Goal: Task Accomplishment & Management: Complete application form

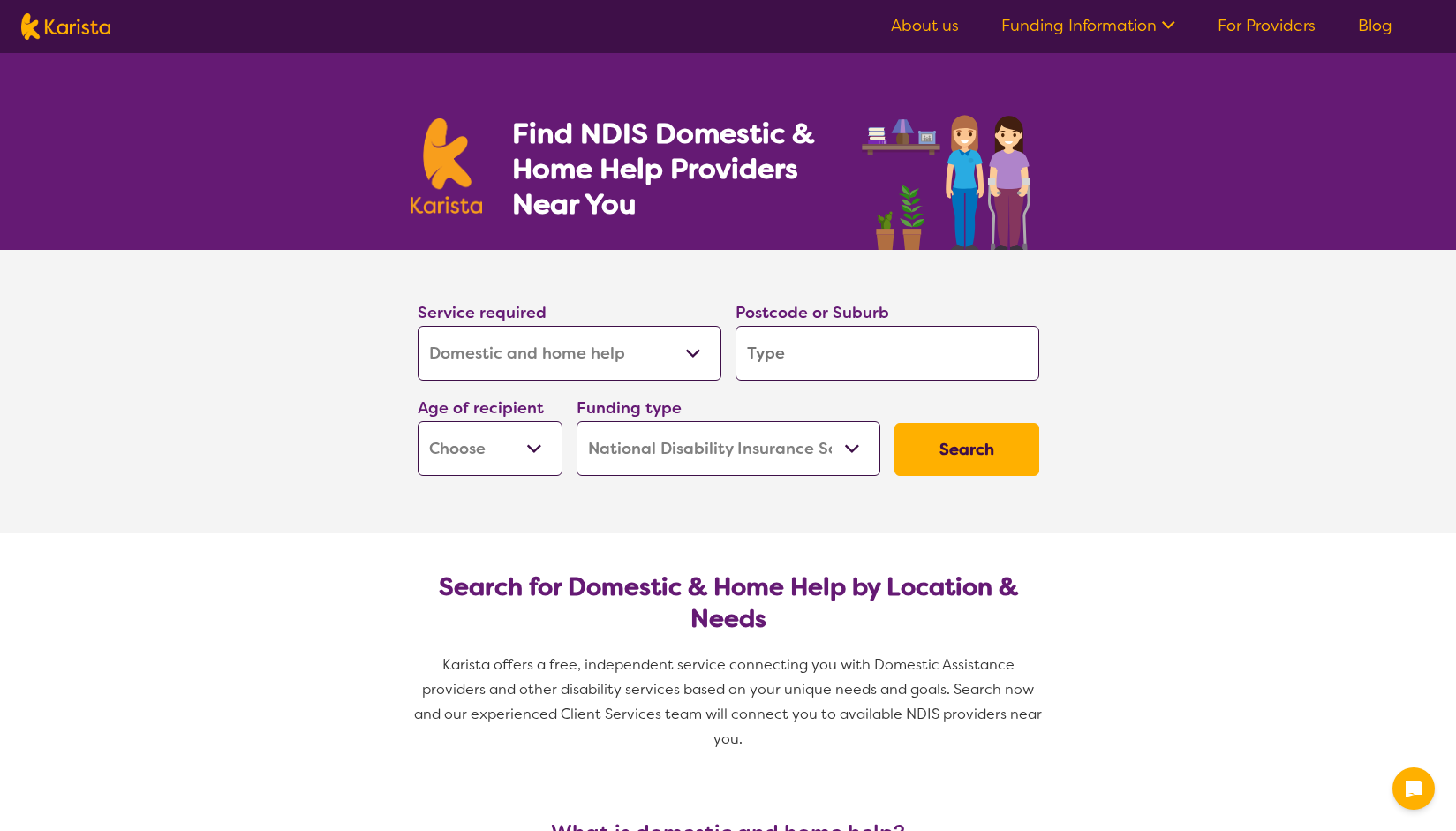
select select "Domestic and home help"
select select "NDIS"
select select "Domestic and home help"
select select "NDIS"
click at [575, 337] on select "Allied Health Assistant Assessment ([MEDICAL_DATA] or [MEDICAL_DATA]) Behaviour…" at bounding box center [570, 353] width 304 height 54
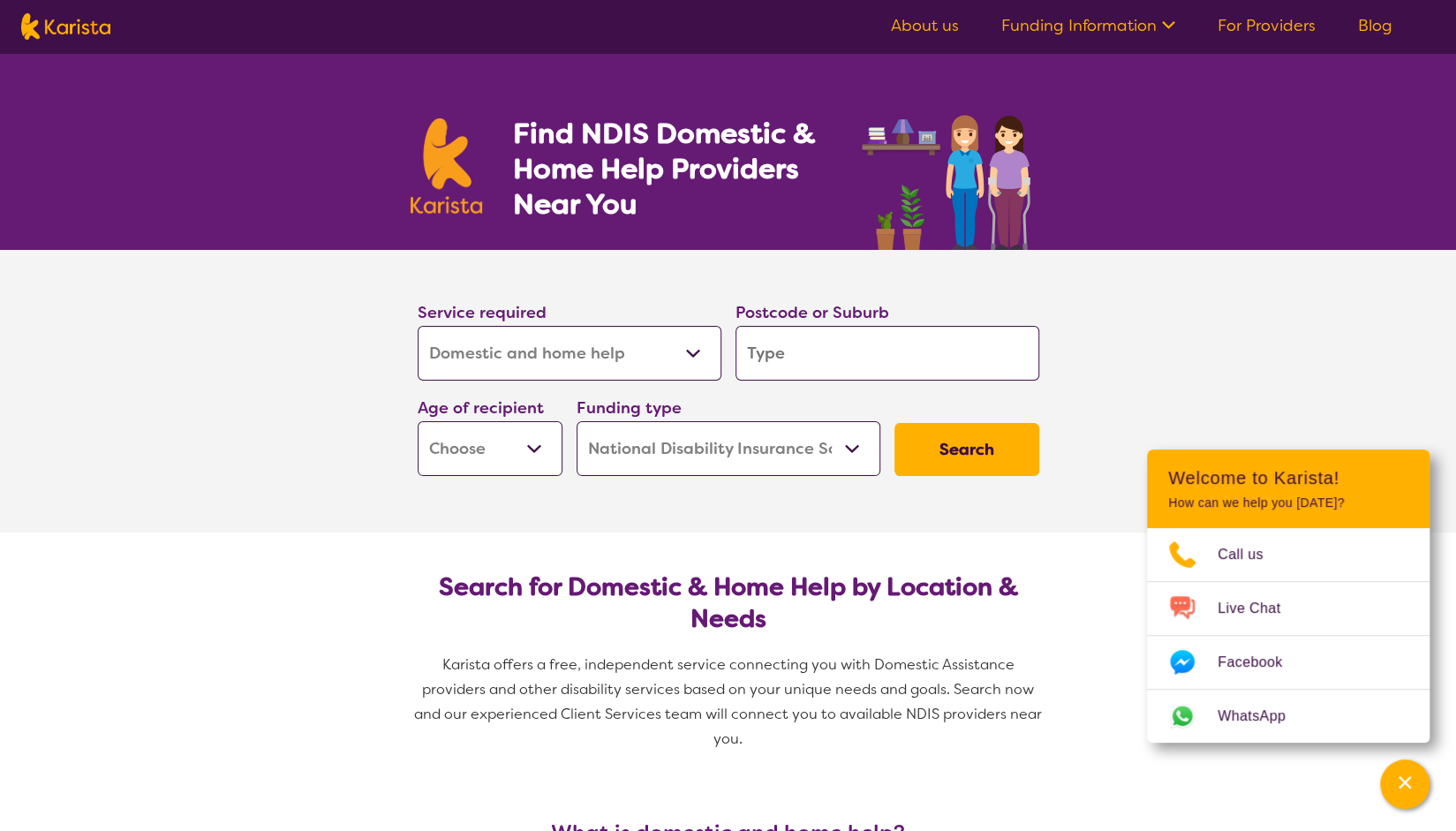
click at [418, 326] on select "Allied Health Assistant Assessment ([MEDICAL_DATA] or [MEDICAL_DATA]) Behaviour…" at bounding box center [570, 353] width 304 height 54
click at [837, 342] on input "search" at bounding box center [887, 353] width 304 height 54
paste input "Barnsdale"
type input "Barnsdale"
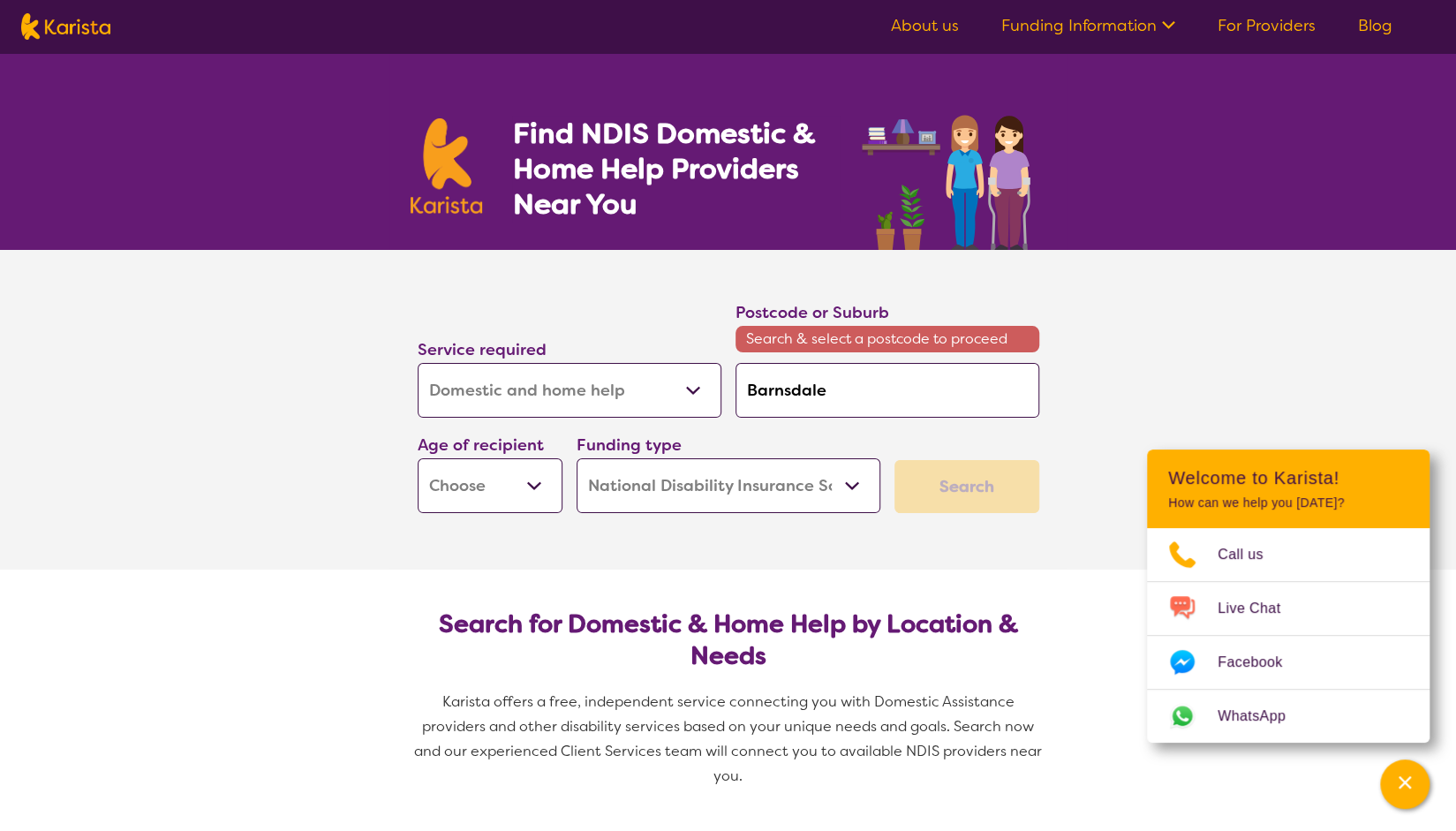
click at [873, 387] on input "Barnsdale" at bounding box center [887, 391] width 304 height 54
type input "Barnsdal"
type input "Barnsdale"
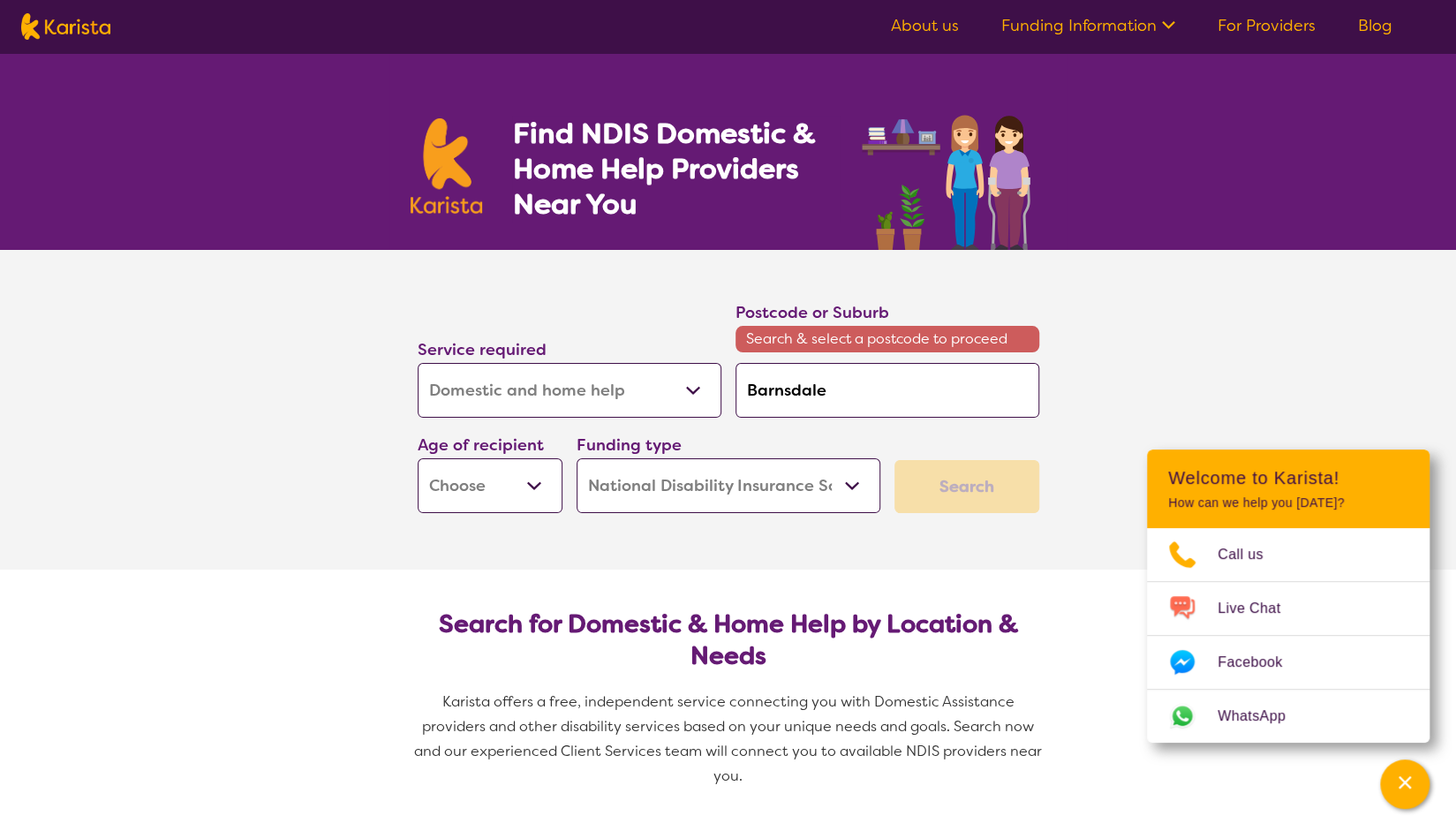
drag, startPoint x: 840, startPoint y: 392, endPoint x: 623, endPoint y: 393, distance: 217.0
click at [623, 393] on div "Service required Allied Health Assistant Assessment ([MEDICAL_DATA] or [MEDICAL…" at bounding box center [728, 406] width 636 height 228
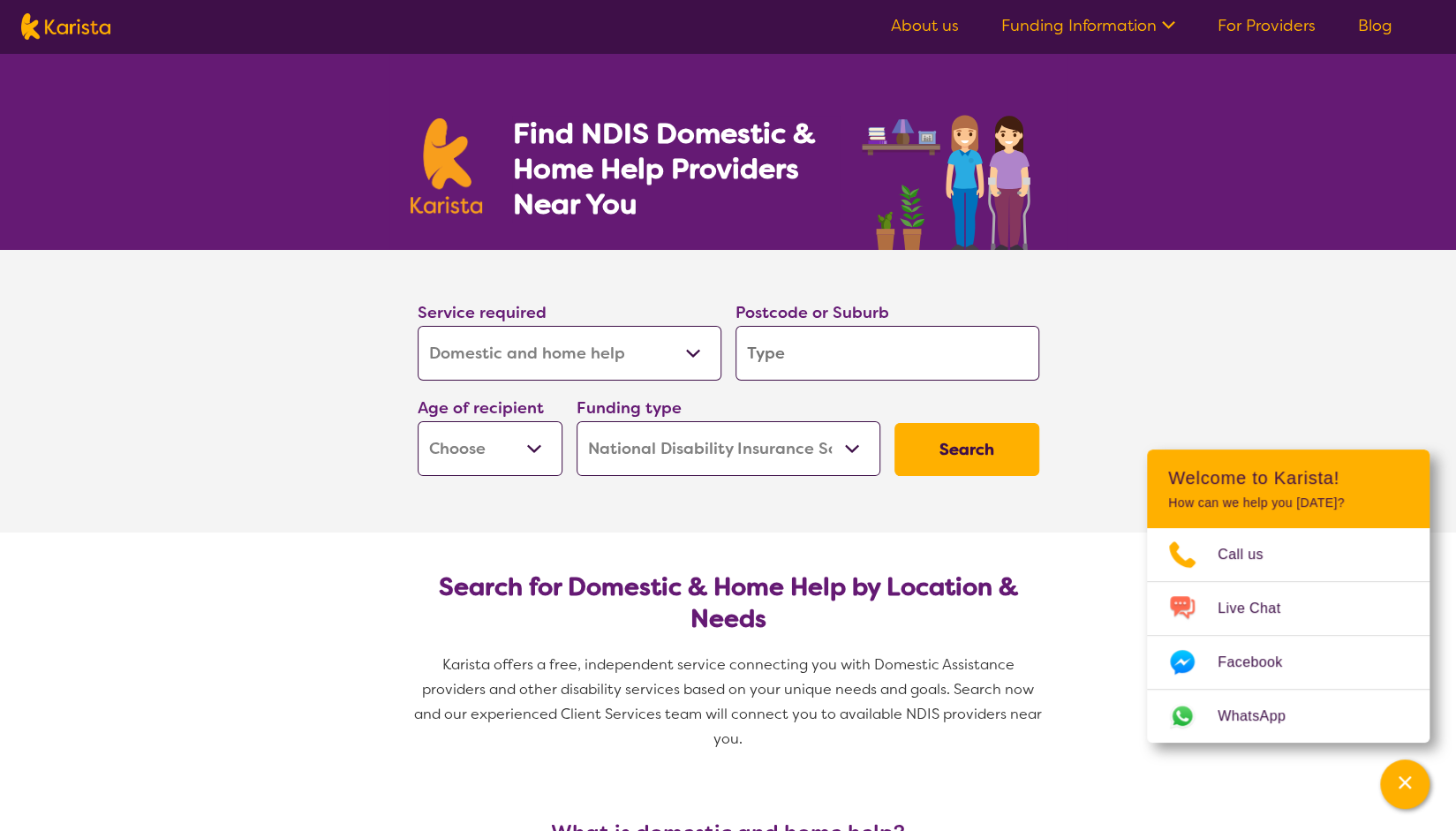
type input "B"
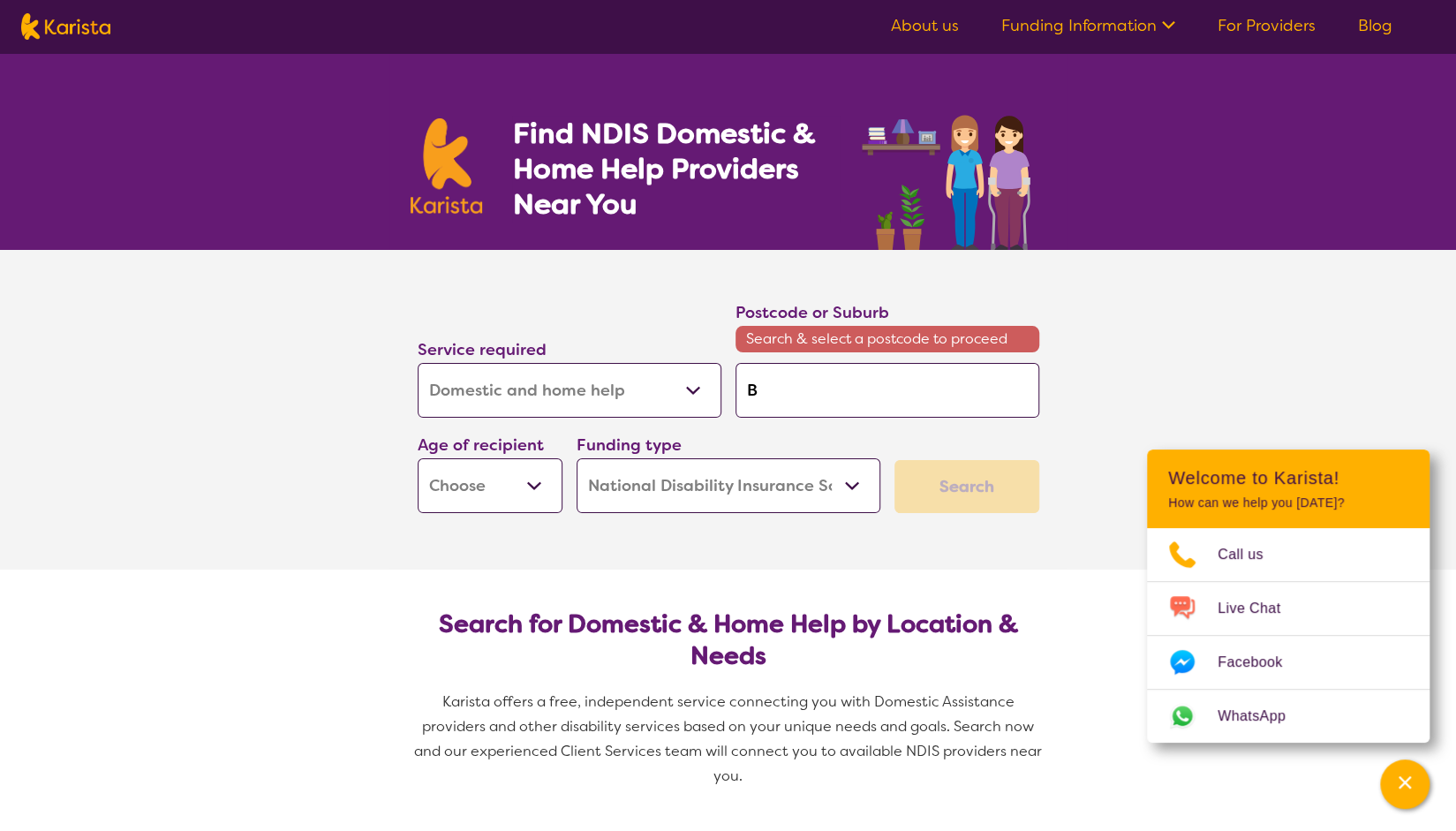
type input "Ba"
type input "Bae"
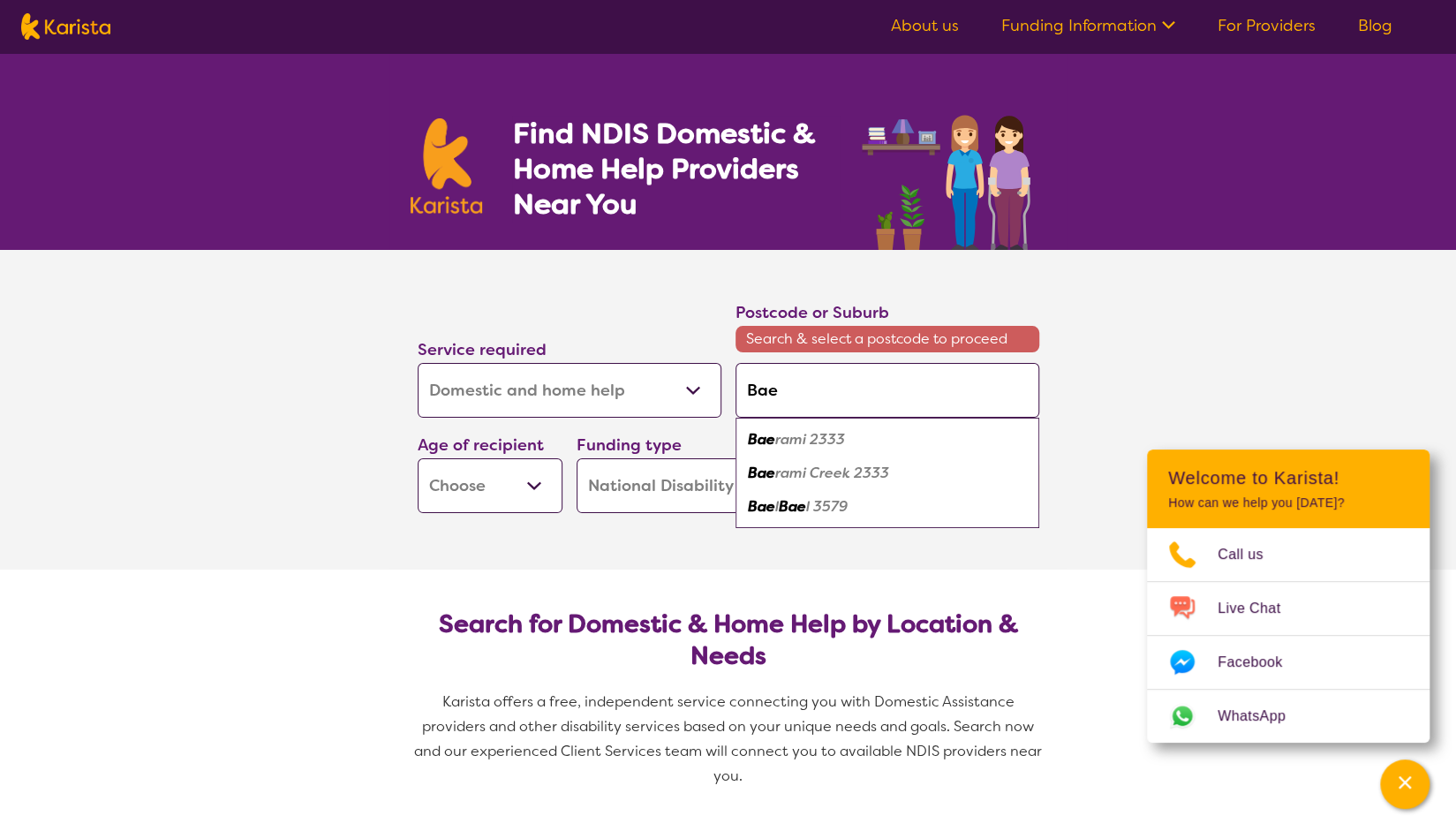
type input "[PERSON_NAME]"
type input "Bae"
type input "Ba"
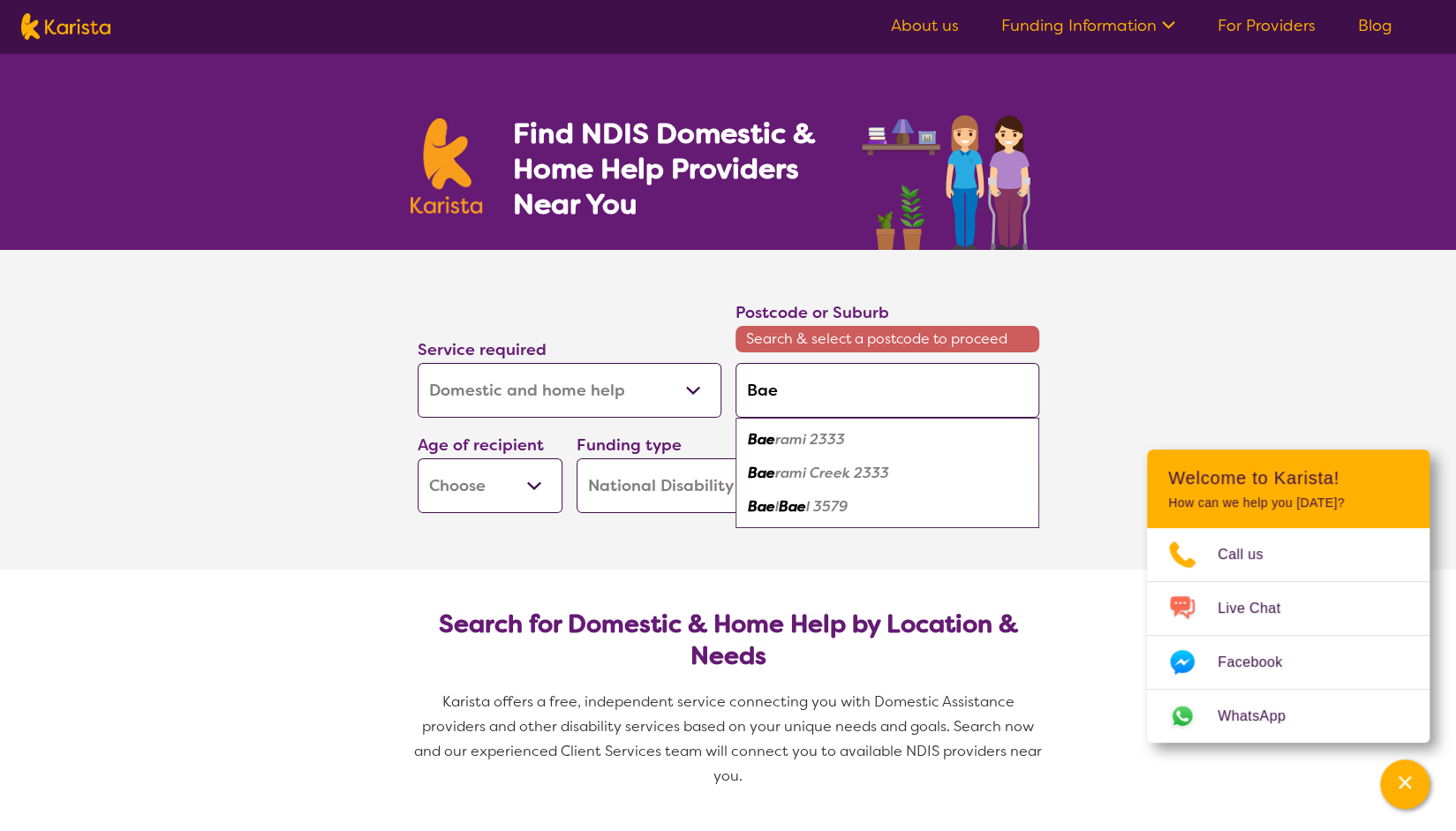
type input "Ba"
type input "Bar"
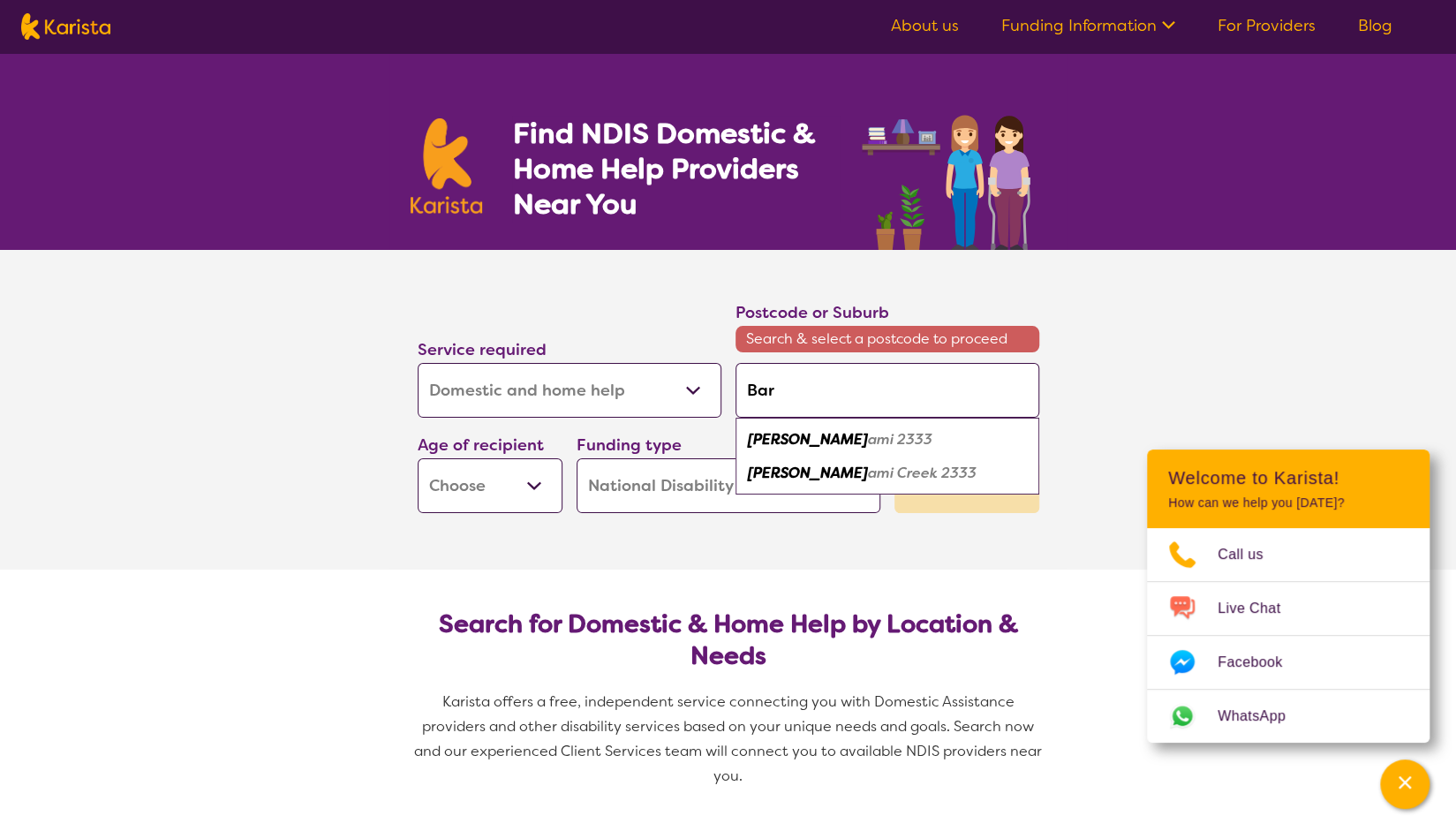
type input "Barn"
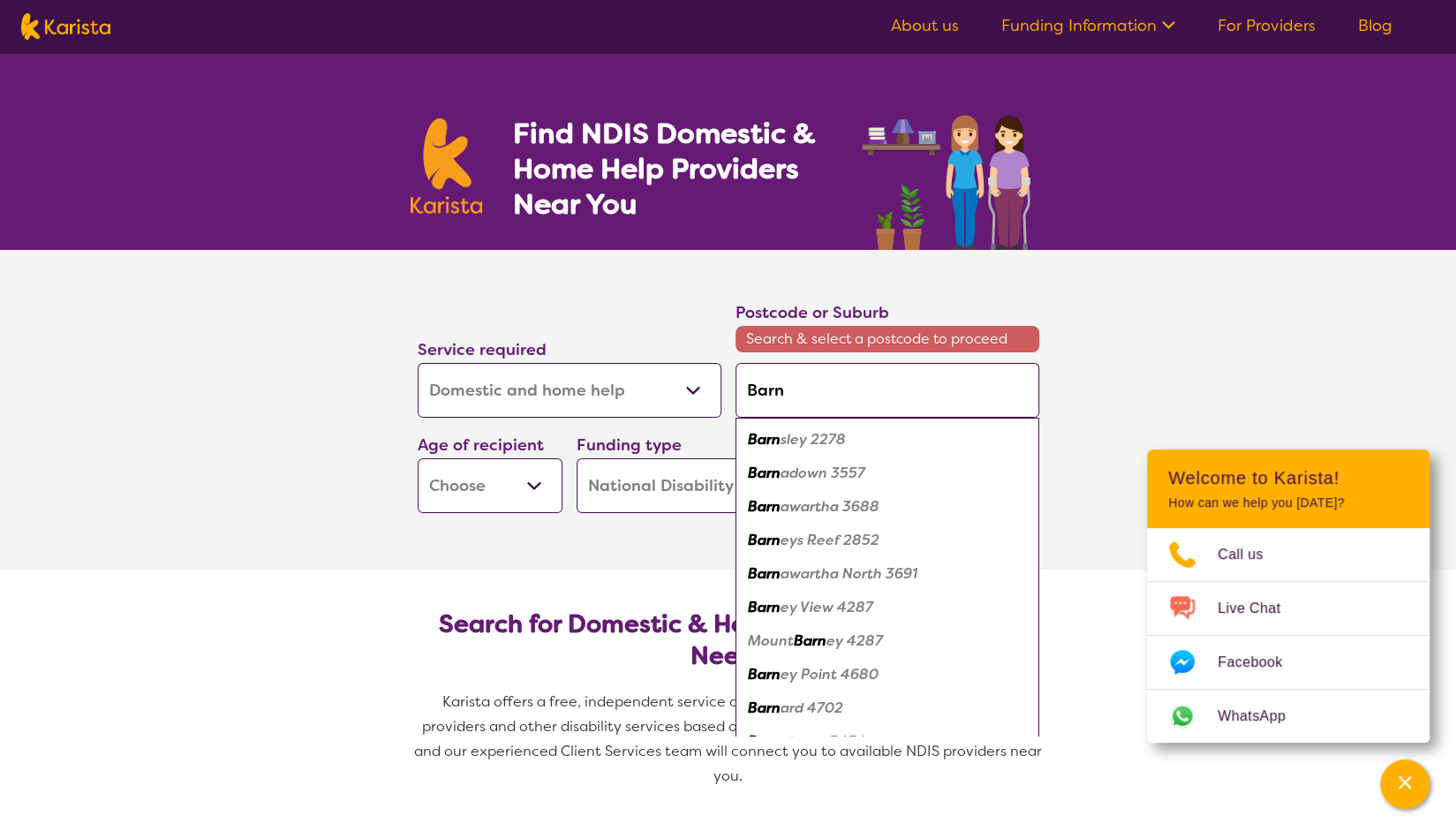
type input "Barns"
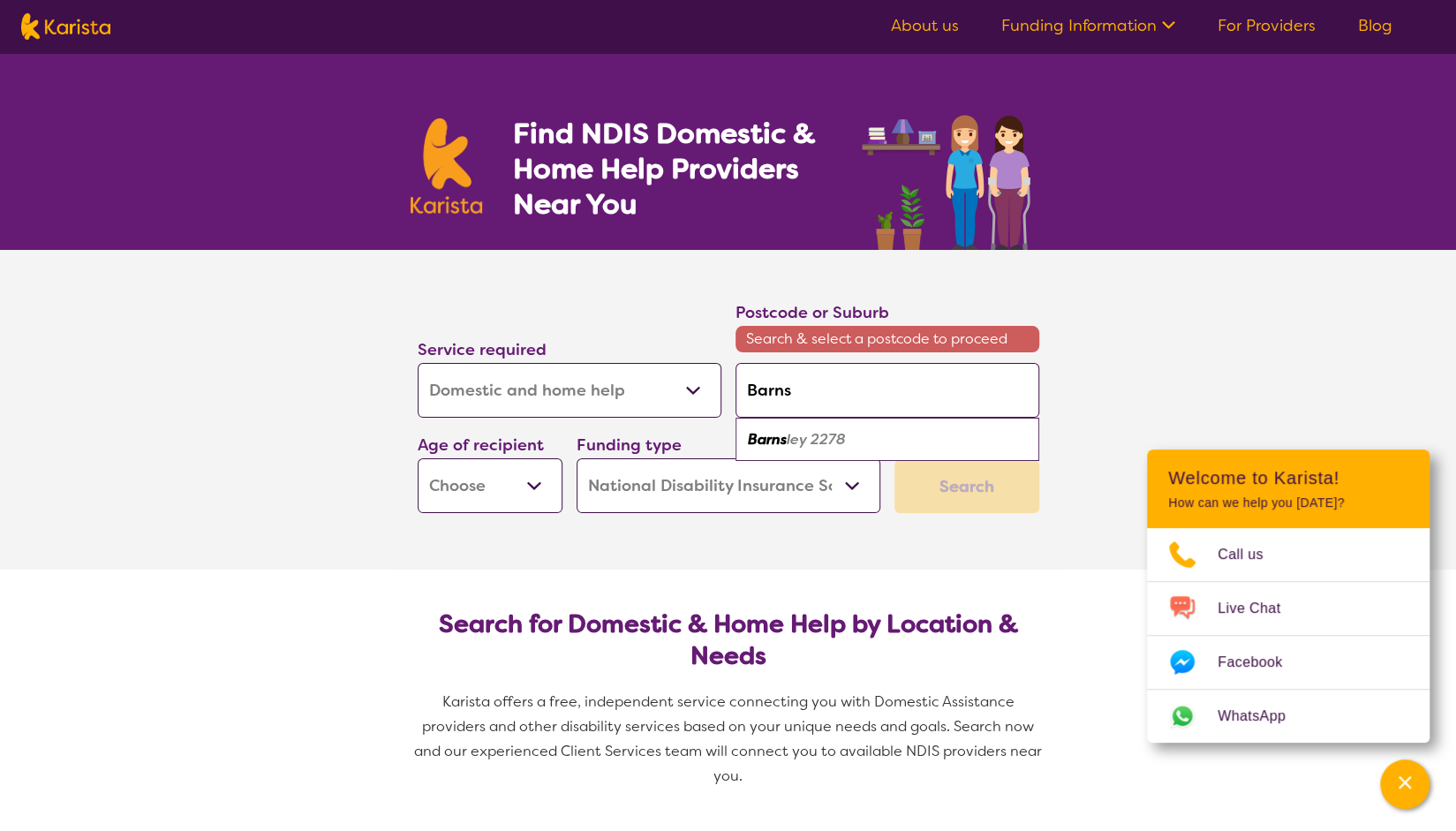
type input "Barnsd"
type input "Barnsda"
type input "Barnsdal"
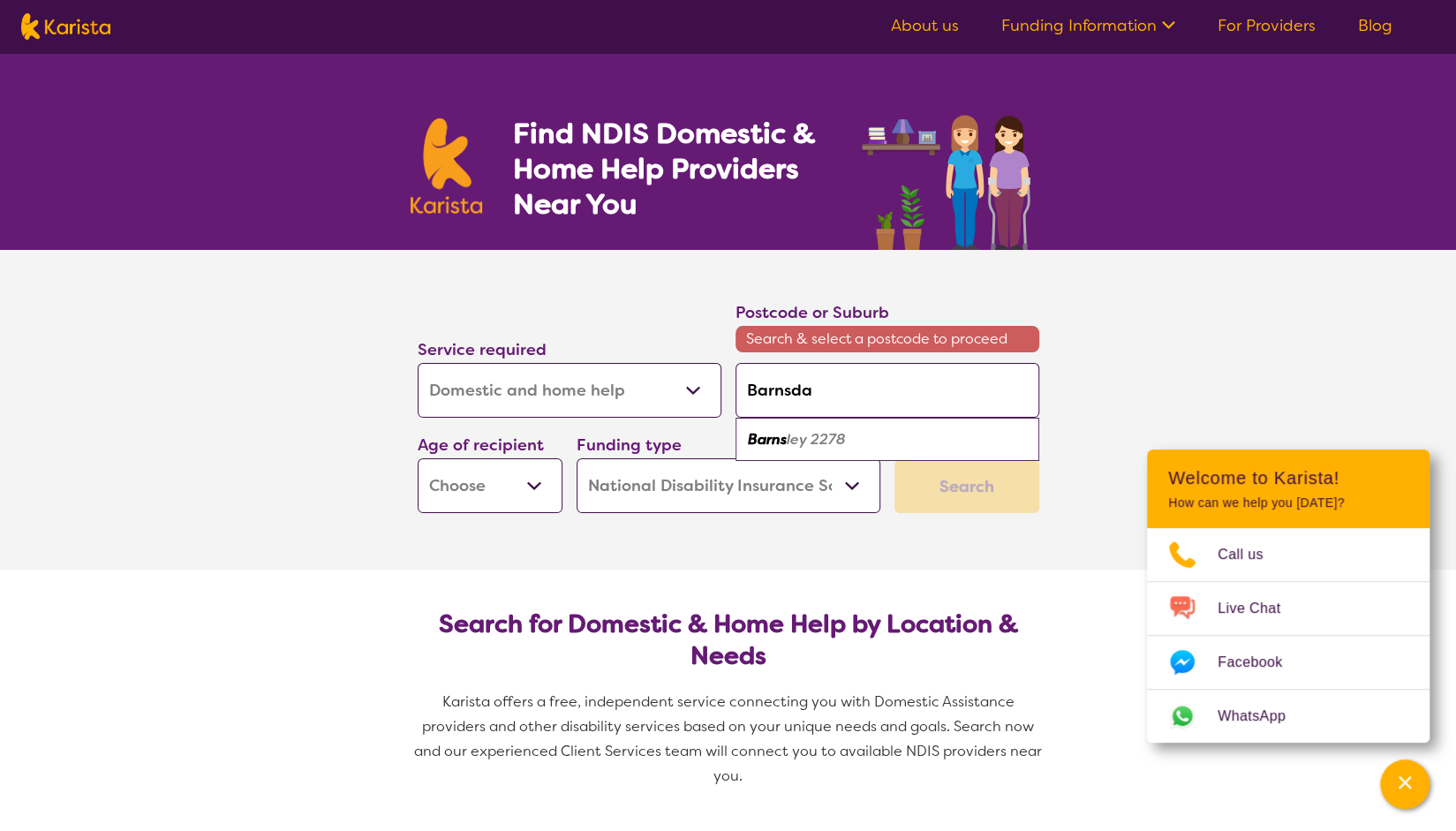
type input "Barnsdal"
type input "Barnsdale"
